Goal: Information Seeking & Learning: Learn about a topic

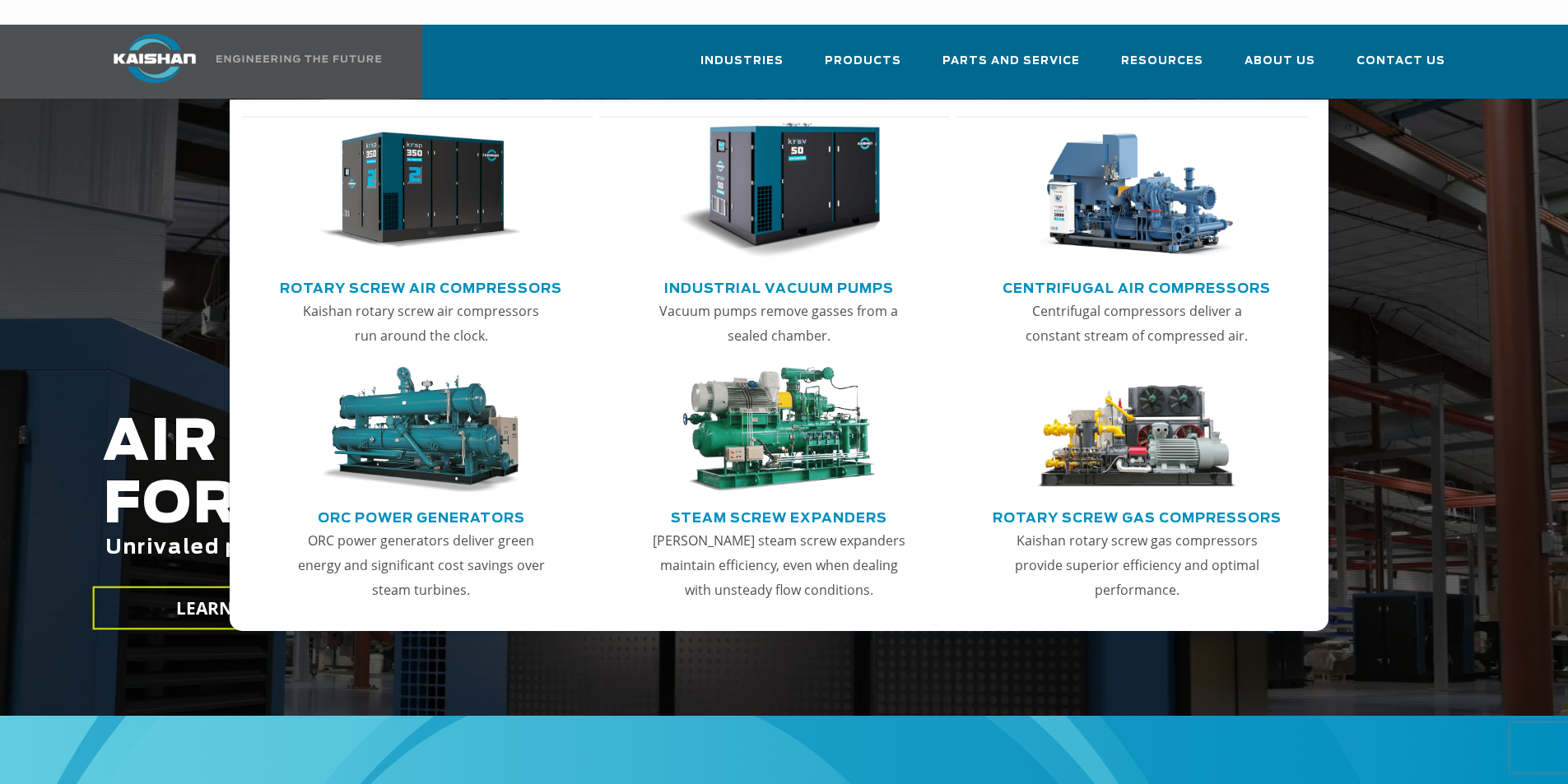
click at [390, 274] on link "Rotary Screw Air Compressors" at bounding box center [421, 286] width 283 height 25
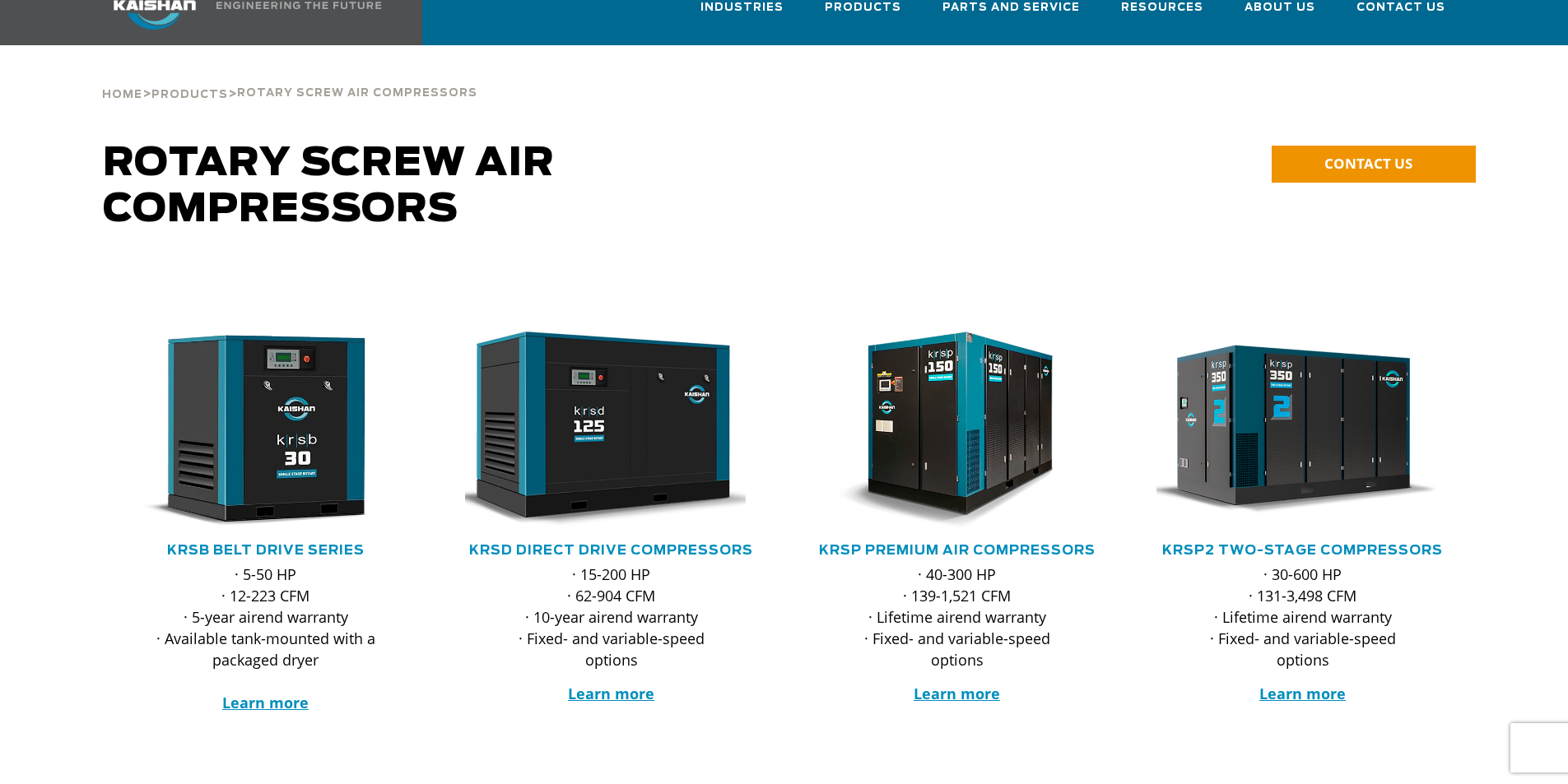
scroll to position [82, 0]
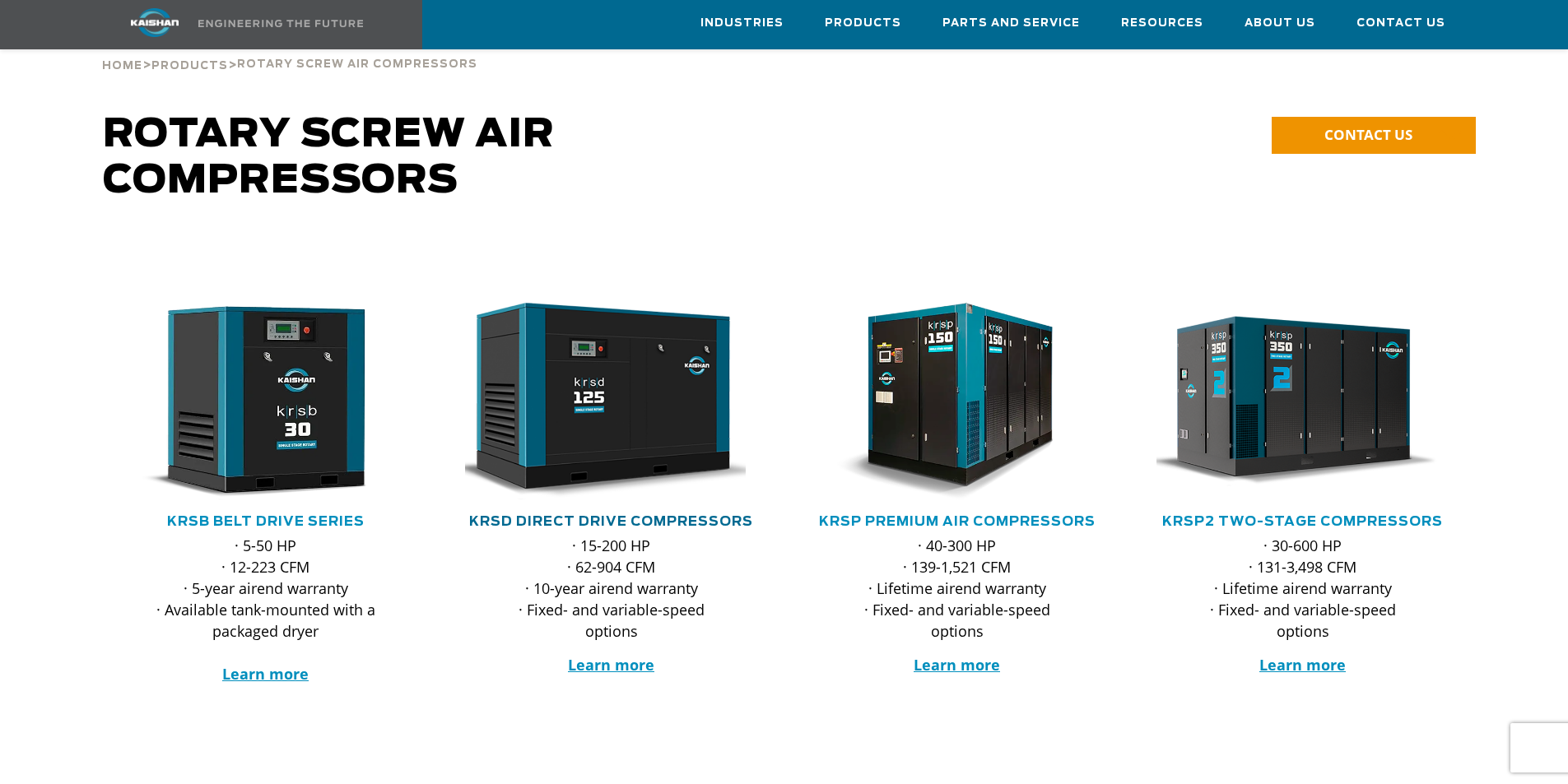
click at [600, 515] on link "KRSD Direct Drive Compressors" at bounding box center [611, 521] width 284 height 13
click at [282, 515] on link "KRSB Belt Drive Series" at bounding box center [265, 521] width 198 height 13
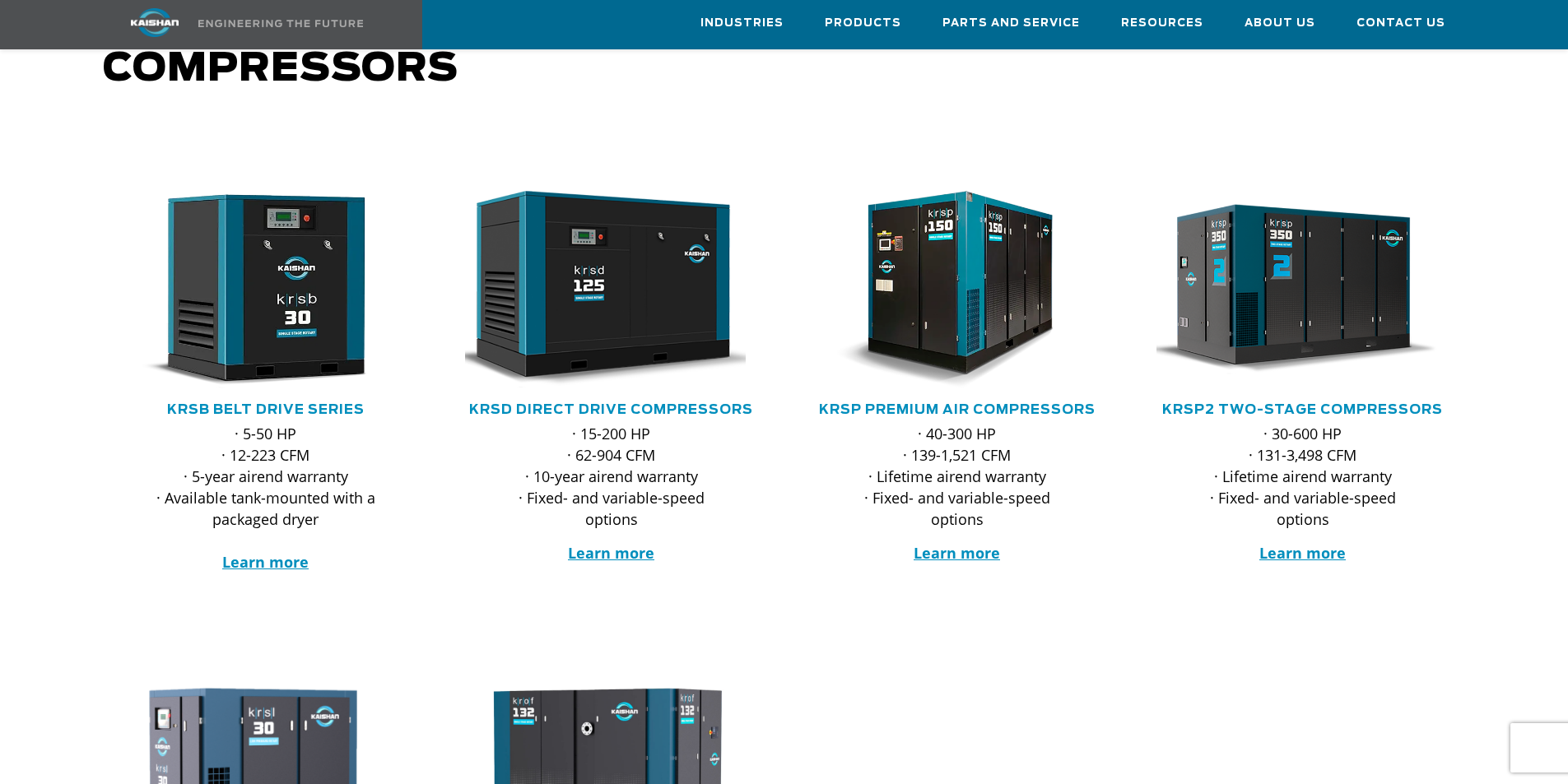
scroll to position [246, 0]
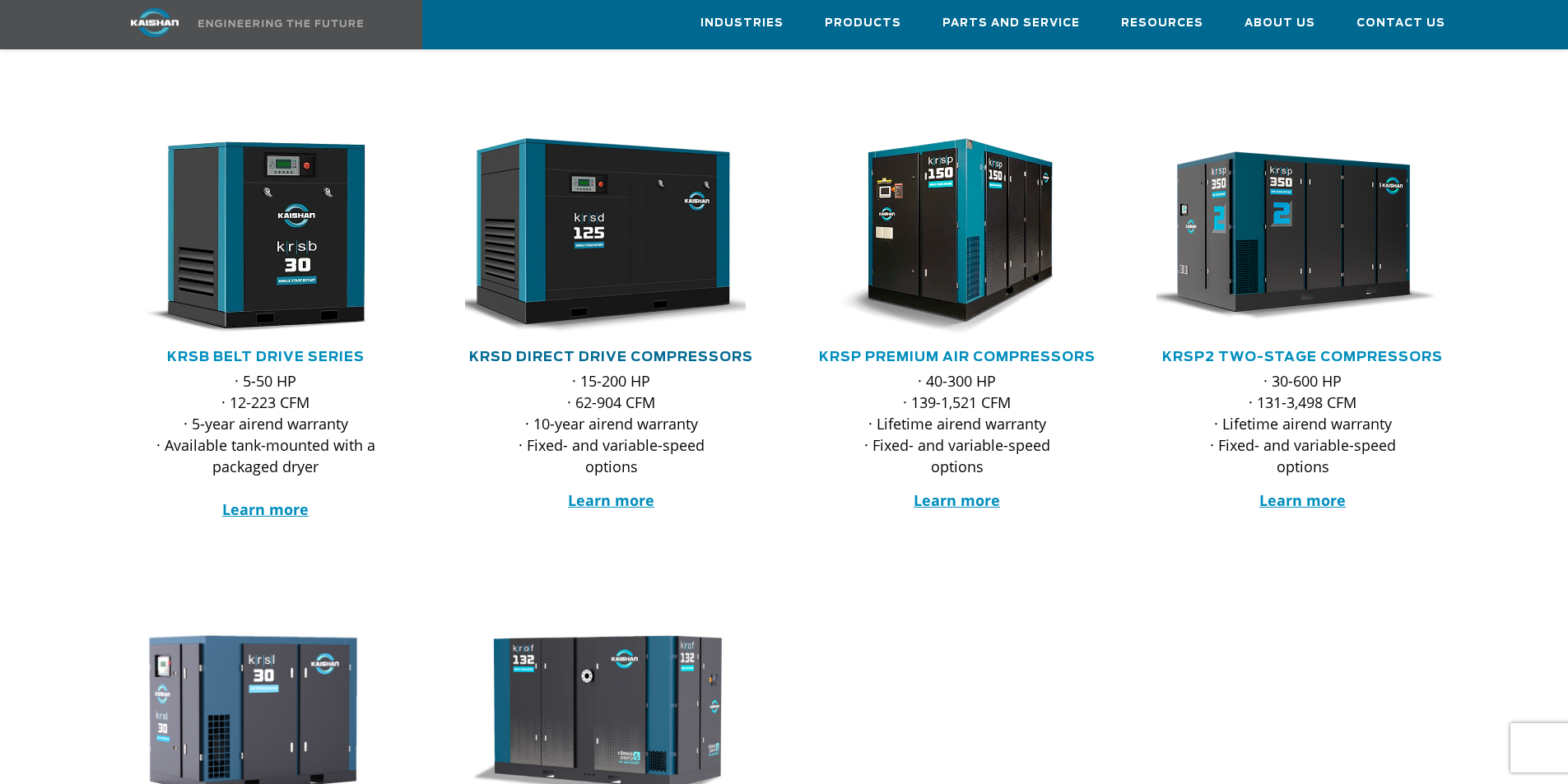
click at [636, 350] on link "KRSD Direct Drive Compressors" at bounding box center [611, 356] width 284 height 13
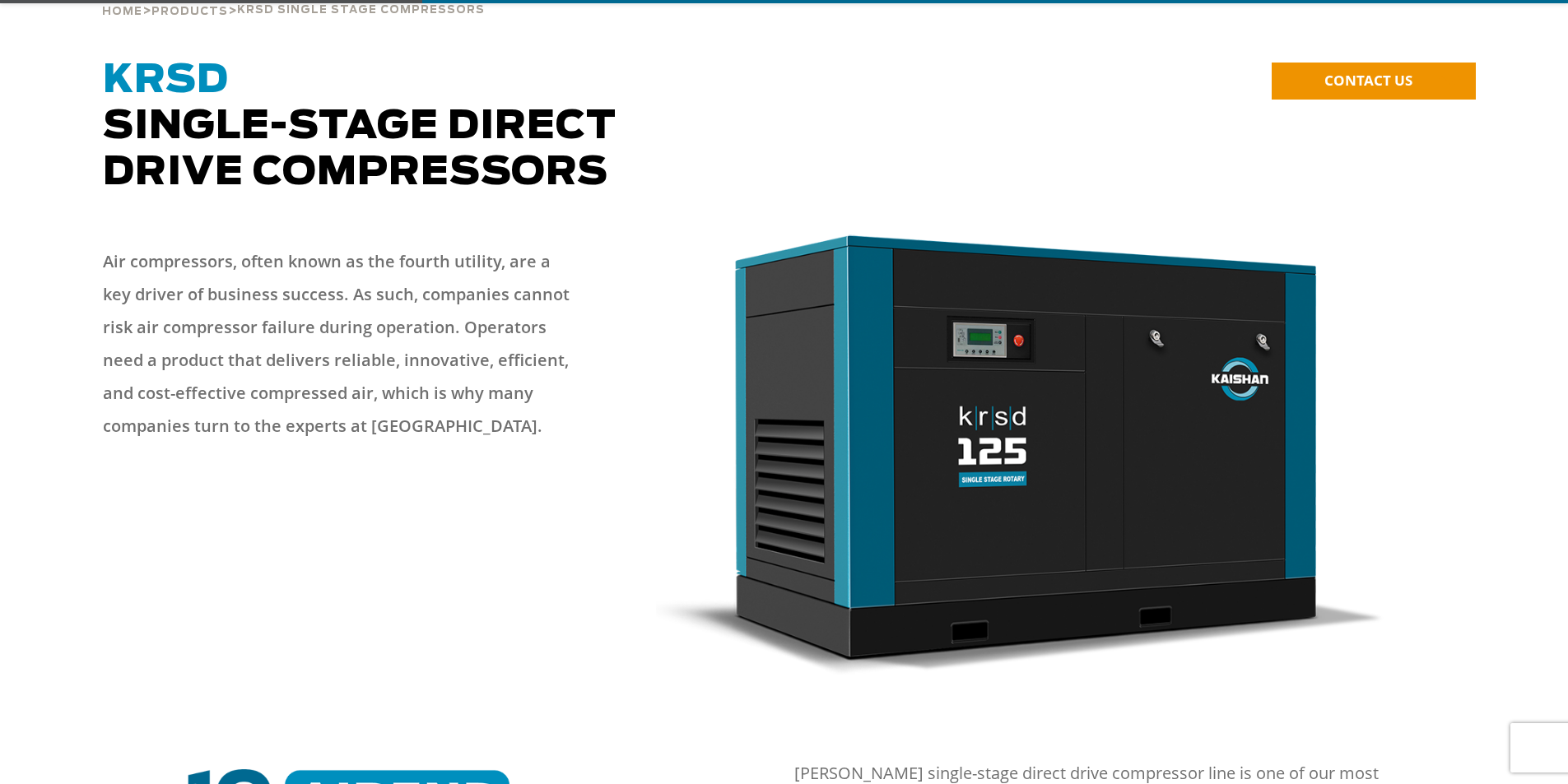
scroll to position [246, 0]
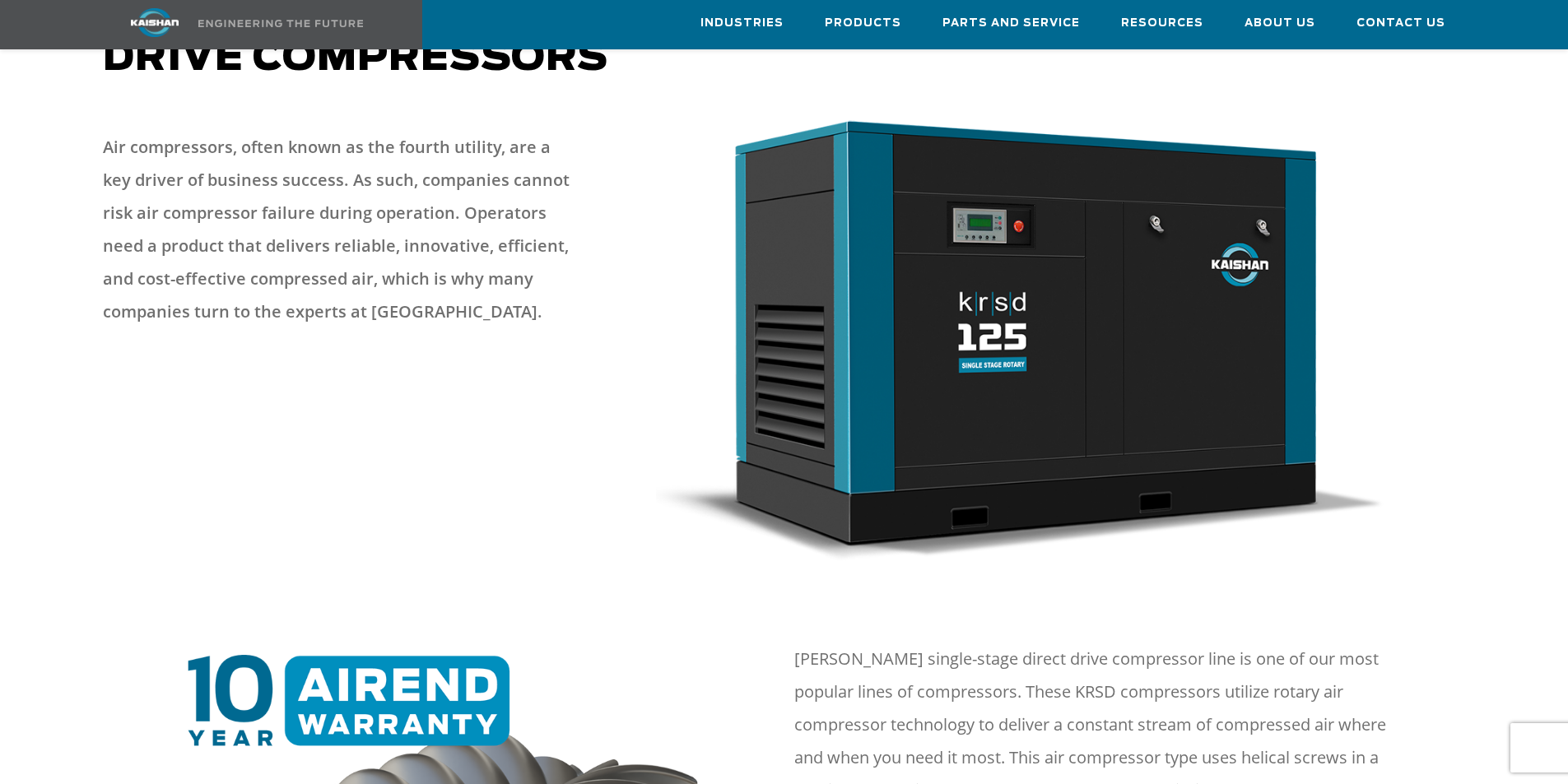
scroll to position [165, 0]
